Goal: Task Accomplishment & Management: Use online tool/utility

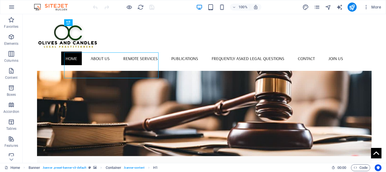
scroll to position [49, 0]
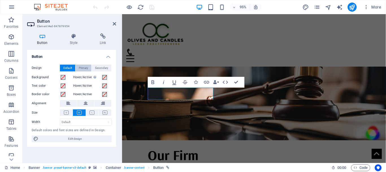
click at [83, 69] on span "Primary" at bounding box center [83, 67] width 9 height 7
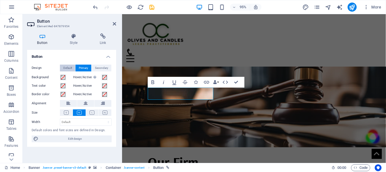
click at [69, 68] on span "Default" at bounding box center [67, 67] width 9 height 7
click at [208, 83] on icon "button" at bounding box center [206, 82] width 5 height 3
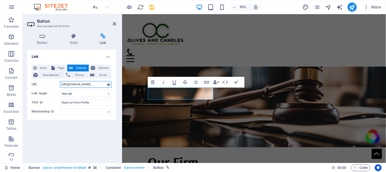
click at [91, 85] on input "https://olivesandcandlesfirmprofile.tiiny.site" at bounding box center [86, 84] width 52 height 7
click at [96, 85] on input "https://olivesandcandlesfirmprofile.tiiny.site" at bounding box center [86, 84] width 52 height 7
click at [76, 84] on input "https://olivesandcandlesfirmprofile.tiiny.site" at bounding box center [86, 84] width 52 height 7
paste input "[URL][DOMAIN_NAME]"
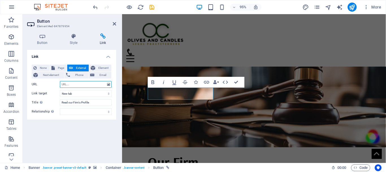
type input "[URL][DOMAIN_NAME]"
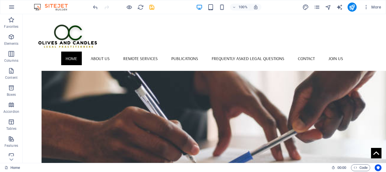
scroll to position [459, 0]
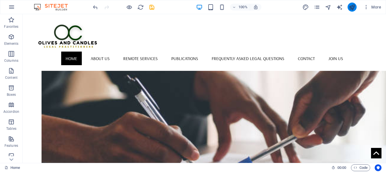
click at [266, 37] on icon "publish" at bounding box center [226, 44] width 82 height 14
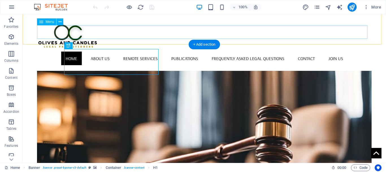
scroll to position [35, 0]
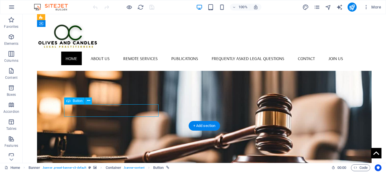
scroll to position [44, 0]
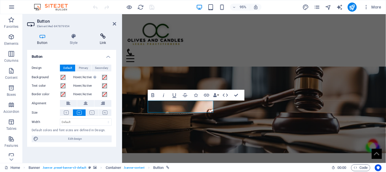
click at [103, 38] on icon at bounding box center [103, 36] width 27 height 6
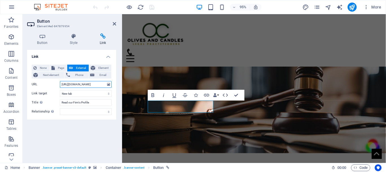
click at [80, 82] on input "[URL][DOMAIN_NAME]" at bounding box center [86, 84] width 52 height 7
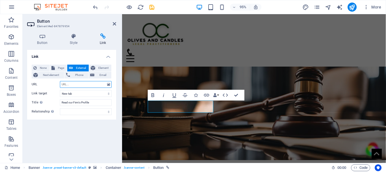
paste input "[URL][DOMAIN_NAME]"
type input "[URL][DOMAIN_NAME]"
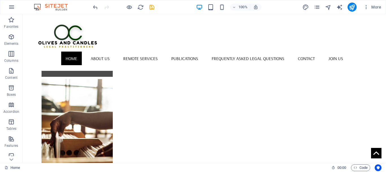
scroll to position [586, 0]
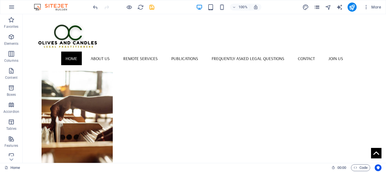
click at [317, 7] on icon "pages" at bounding box center [317, 7] width 7 height 7
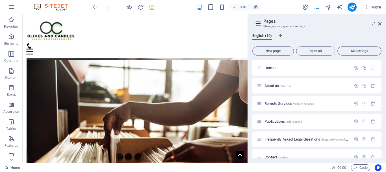
scroll to position [518, 0]
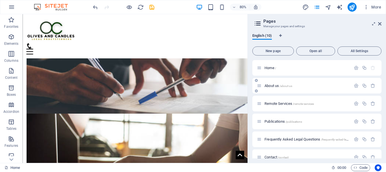
click at [321, 86] on p "About us /about-us" at bounding box center [307, 86] width 85 height 4
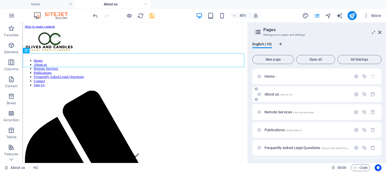
scroll to position [133, 0]
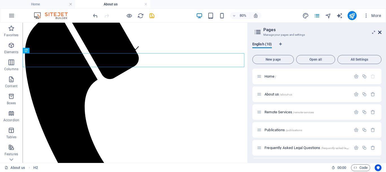
click at [380, 33] on icon at bounding box center [379, 32] width 3 height 5
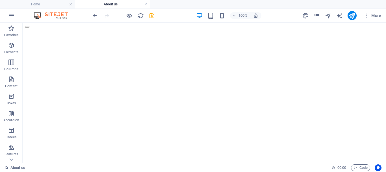
scroll to position [557, 0]
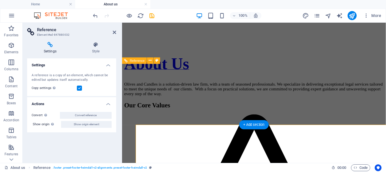
scroll to position [541, 0]
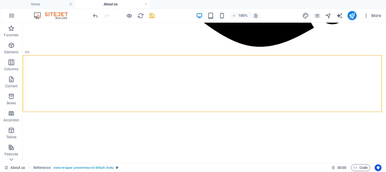
scroll to position [546, 0]
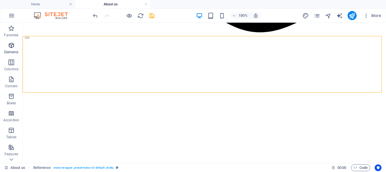
click at [13, 48] on icon "button" at bounding box center [11, 45] width 7 height 7
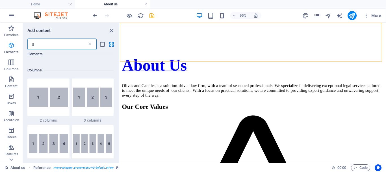
scroll to position [0, 0]
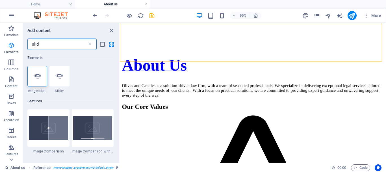
type input "slide"
click at [42, 77] on div at bounding box center [37, 76] width 20 height 20
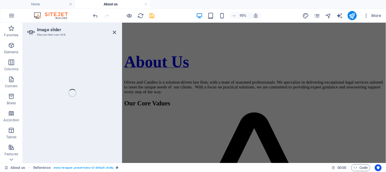
select select "ms"
select select "s"
select select "progressive"
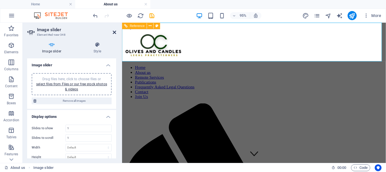
click at [114, 31] on icon at bounding box center [114, 32] width 3 height 5
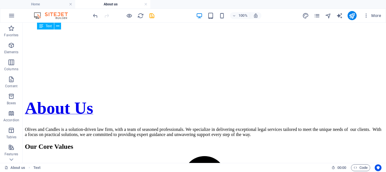
scroll to position [604, 0]
click at [15, 48] on span "Elements" at bounding box center [11, 49] width 23 height 14
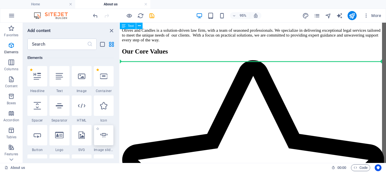
scroll to position [0, 0]
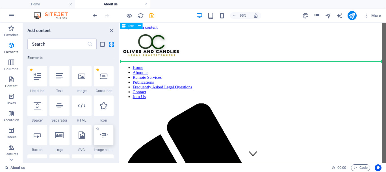
select select "ms"
select select "s"
select select "progressive"
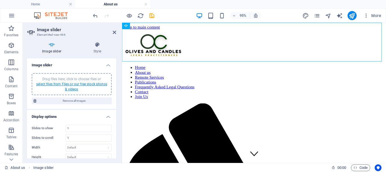
click at [73, 84] on link "select files from Files or our free stock photos & videos" at bounding box center [71, 86] width 71 height 9
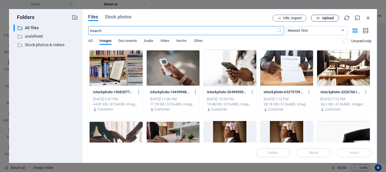
click at [322, 18] on span "Upload" at bounding box center [328, 17] width 12 height 3
